Goal: Contribute content

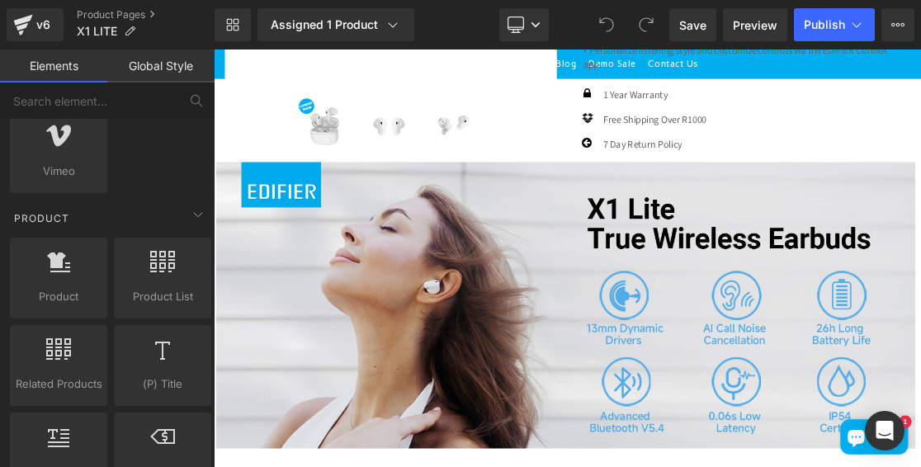
scroll to position [1073, 0]
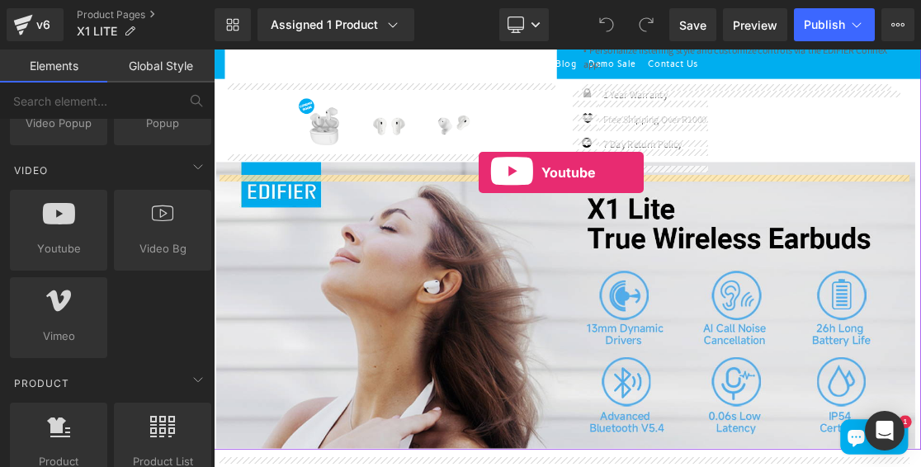
drag, startPoint x: 273, startPoint y: 272, endPoint x: 588, endPoint y: 224, distance: 318.1
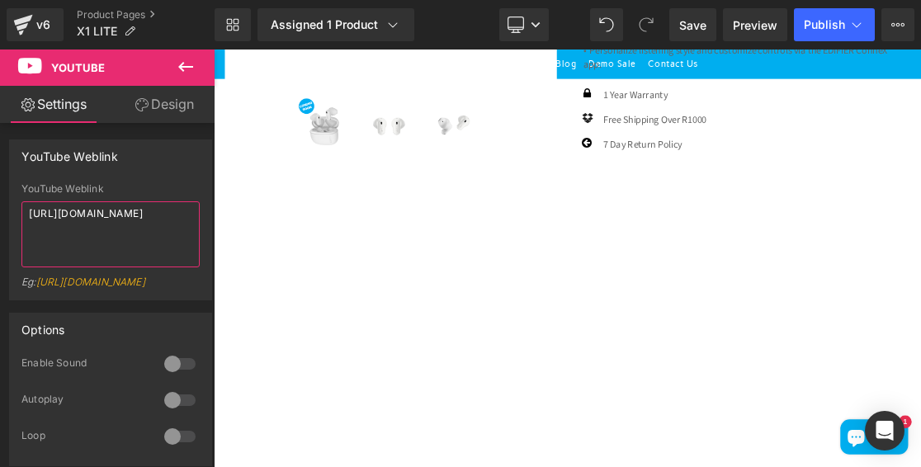
drag, startPoint x: 152, startPoint y: 231, endPoint x: -91, endPoint y: 207, distance: 243.9
click at [0, 207] on html "Youtube You are previewing how the will restyle your page. You can not edit Ele…" at bounding box center [460, 233] width 921 height 467
paste textarea "[DOMAIN_NAME][URL]"
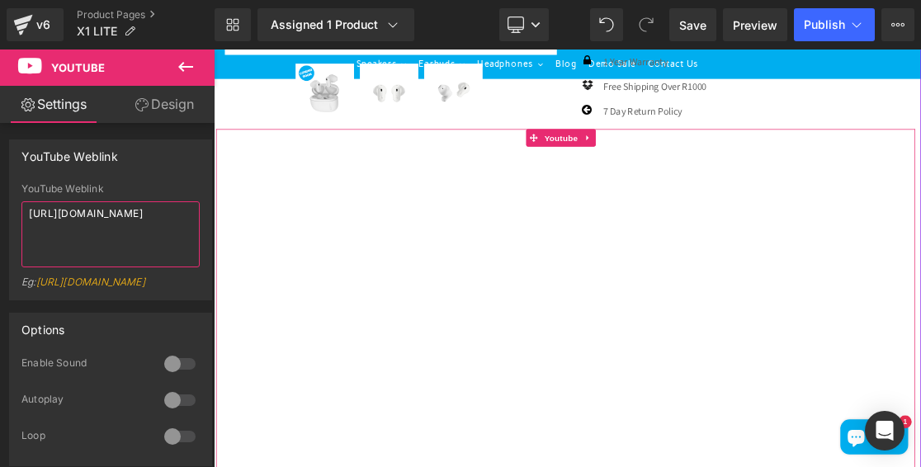
scroll to position [660, 0]
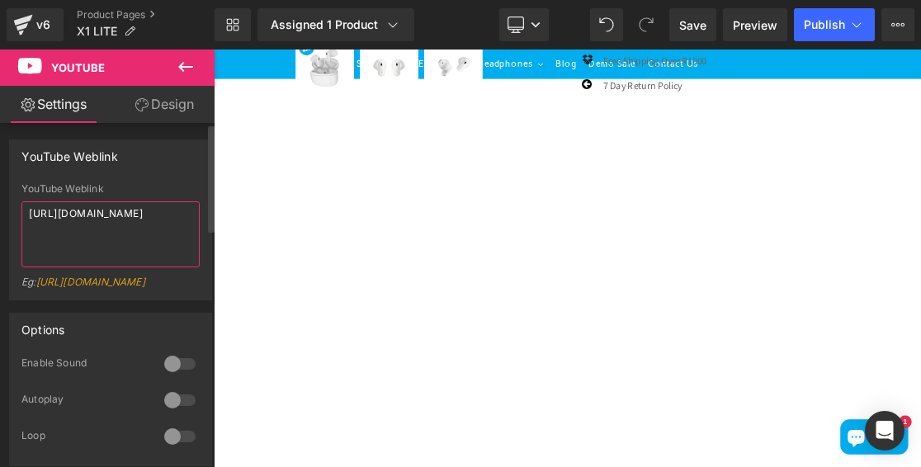
type textarea "[URL][DOMAIN_NAME]"
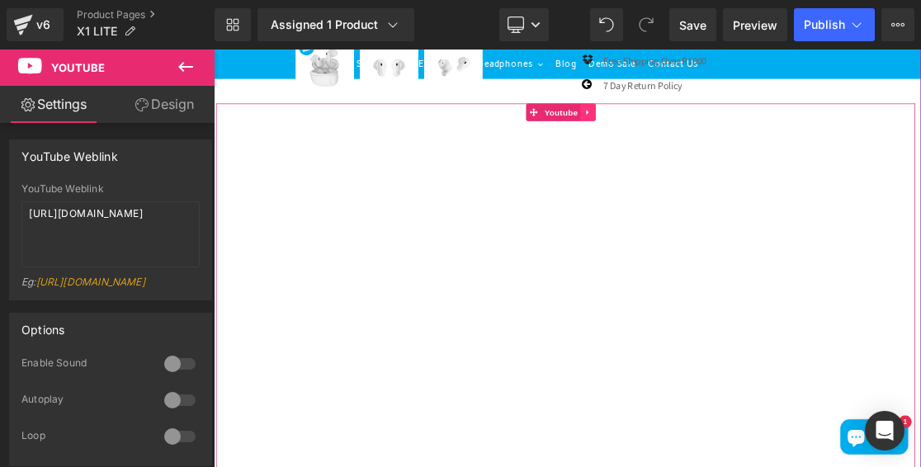
click at [741, 143] on icon at bounding box center [741, 138] width 3 height 7
click at [749, 144] on icon at bounding box center [754, 139] width 12 height 12
